Goal: Task Accomplishment & Management: Complete application form

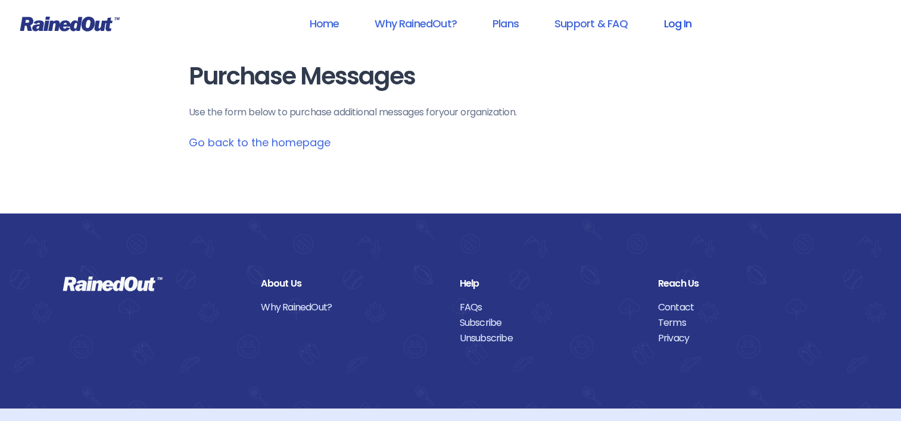
click at [680, 34] on link "Log In" at bounding box center [677, 23] width 59 height 27
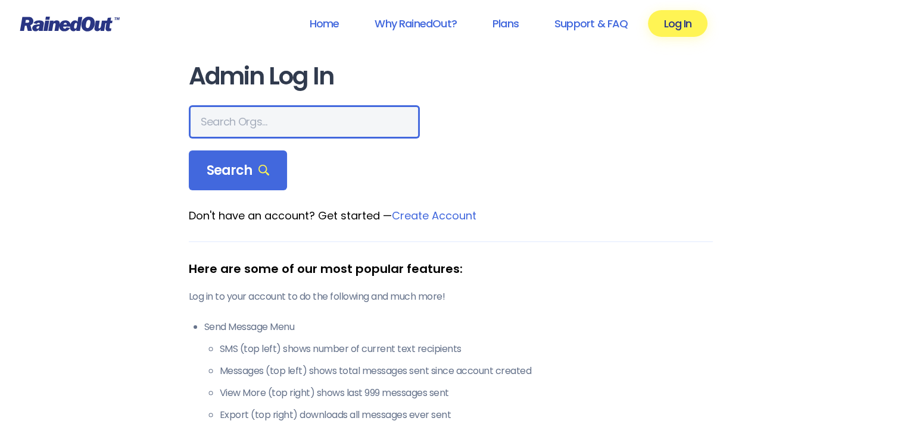
click at [236, 117] on input "text" at bounding box center [304, 121] width 231 height 33
type input "[US_STATE] HEARTLAND"
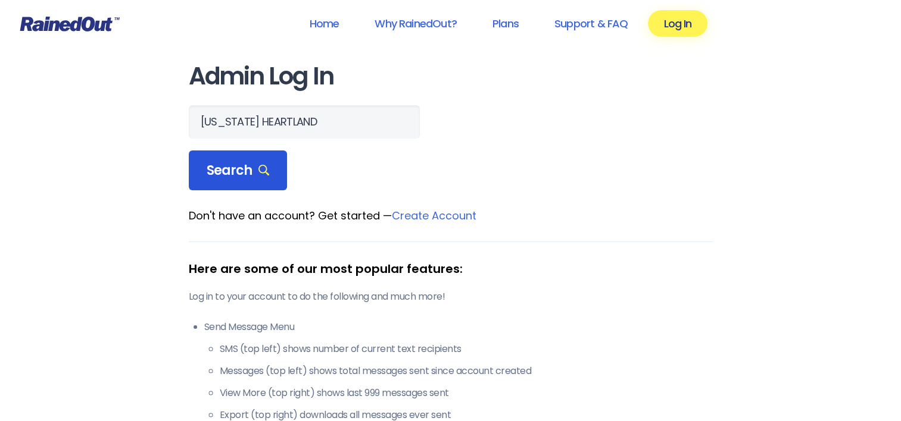
click at [240, 153] on div "Search" at bounding box center [238, 171] width 99 height 40
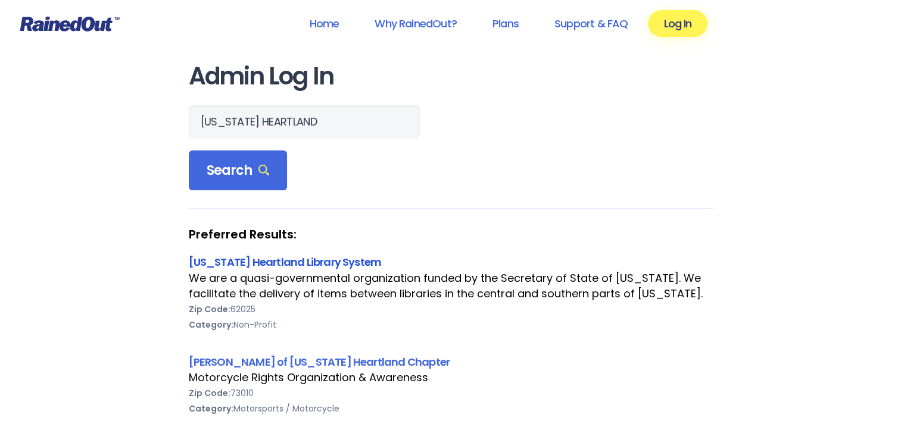
click at [250, 258] on link "[US_STATE] Heartland Library System" at bounding box center [285, 262] width 193 height 15
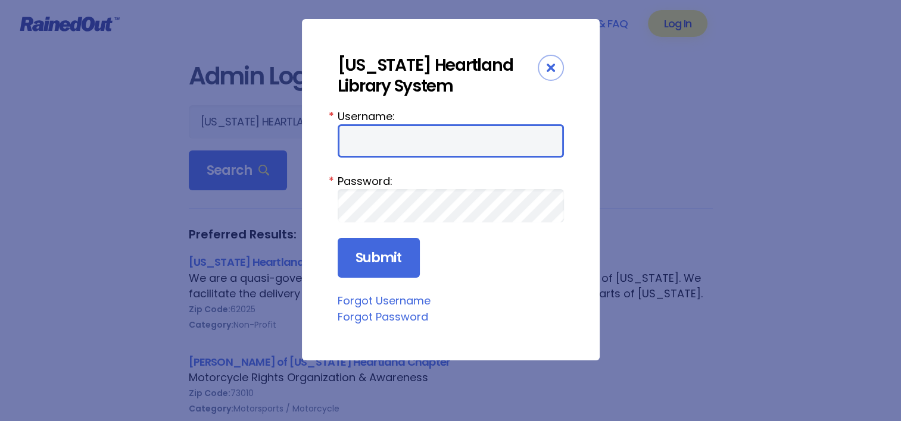
type input "Cparr"
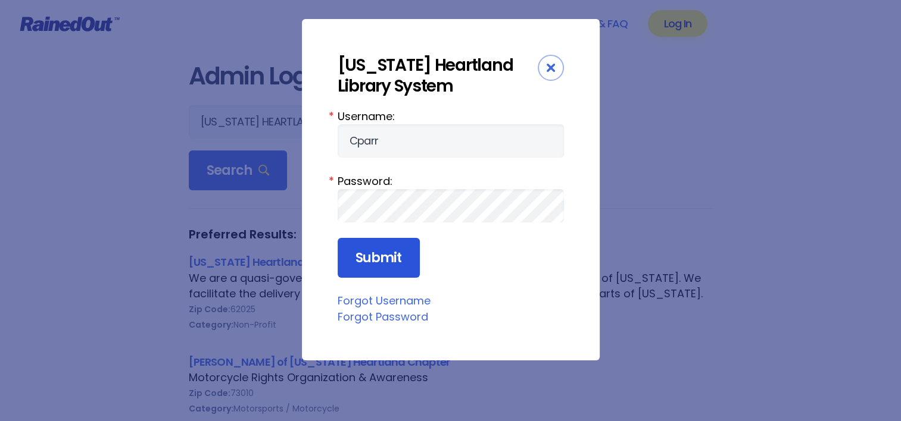
click at [388, 246] on input "Submit" at bounding box center [378, 258] width 82 height 40
